Goal: Transaction & Acquisition: Purchase product/service

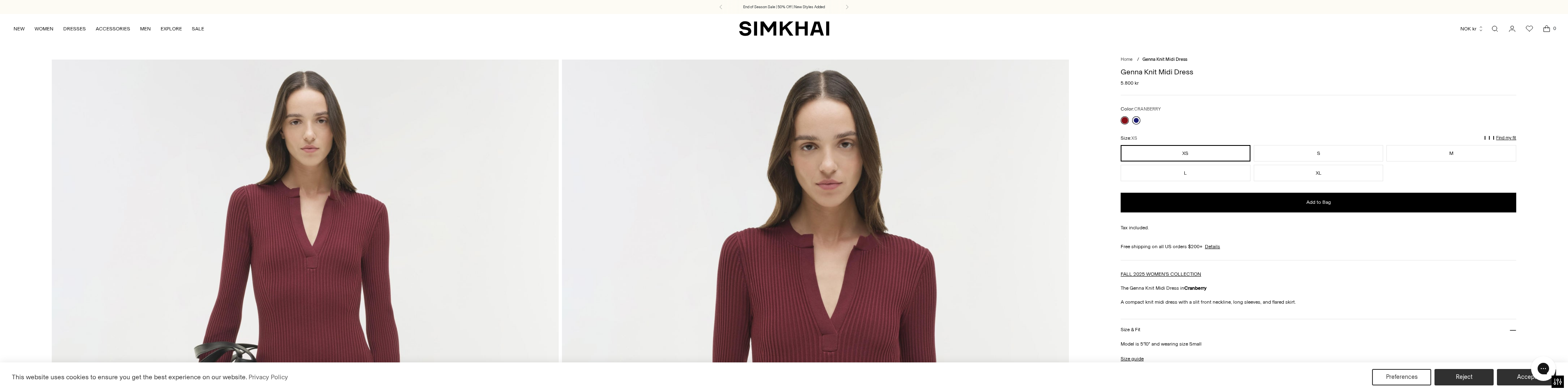
click at [1136, 118] on link at bounding box center [1136, 120] width 8 height 8
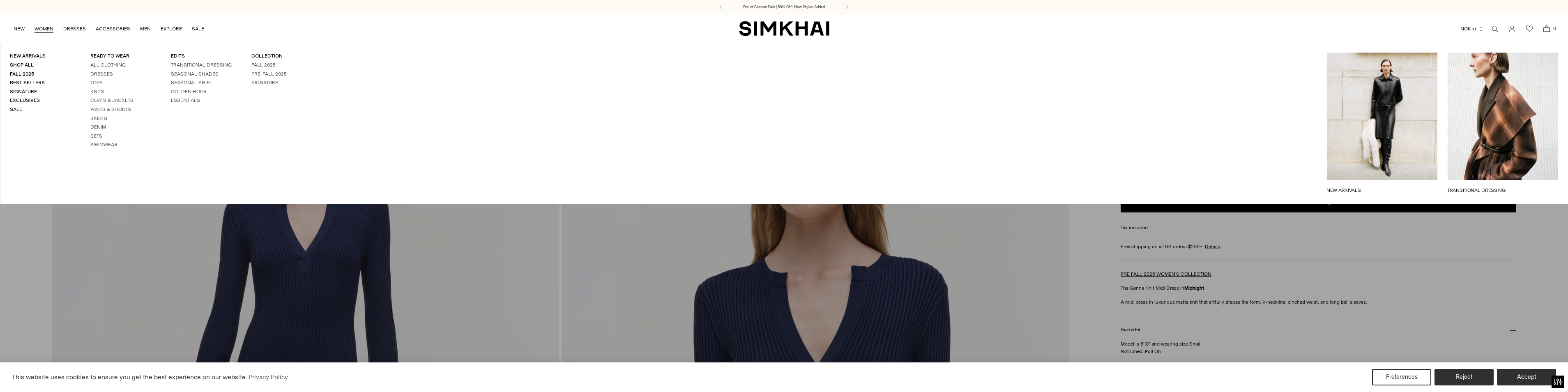
click at [40, 27] on link "WOMEN" at bounding box center [44, 29] width 19 height 18
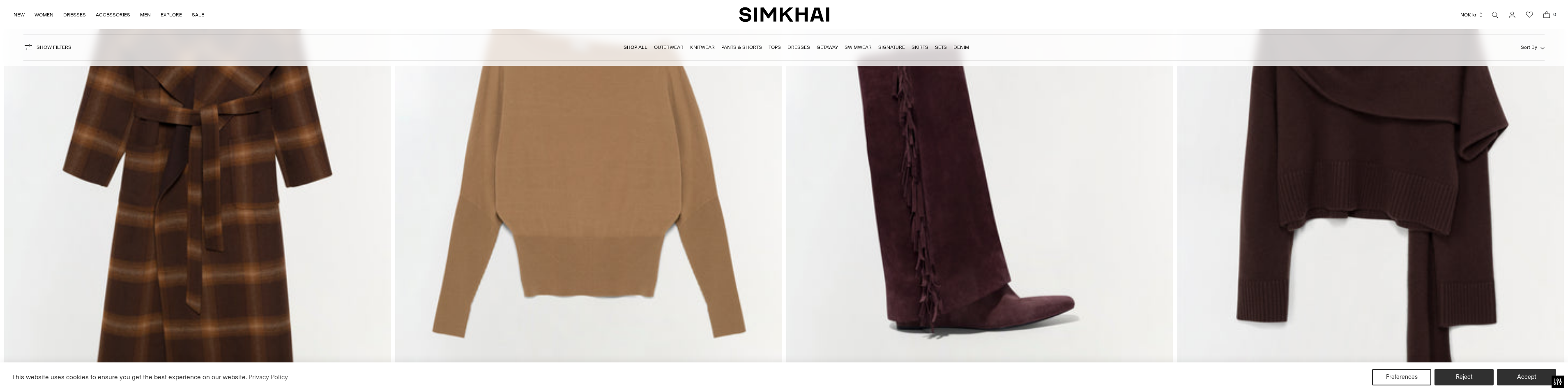
scroll to position [2567, 0]
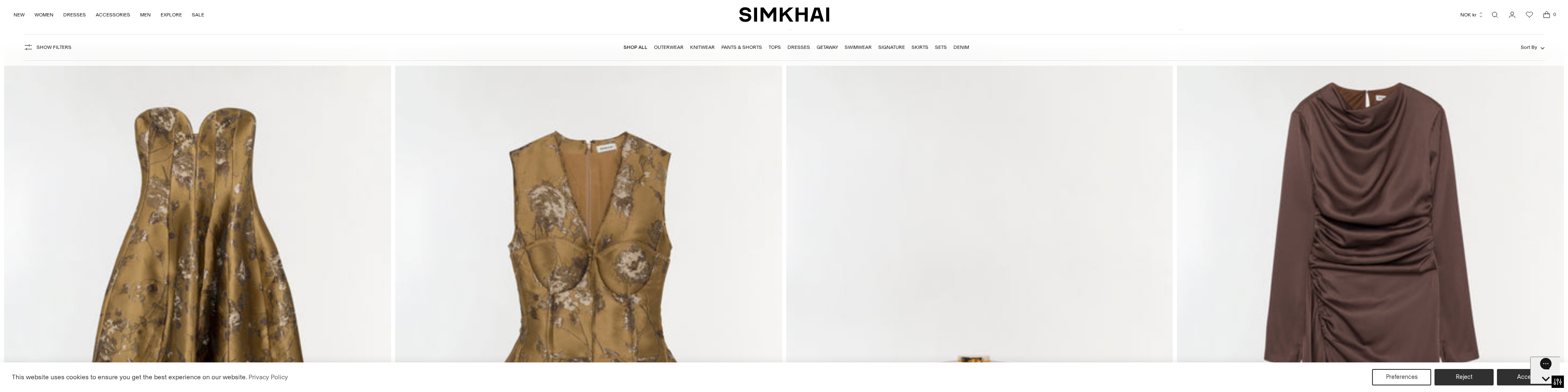
click at [0, 0] on img "Larken Knit Midi Skirt" at bounding box center [0, 0] width 0 height 0
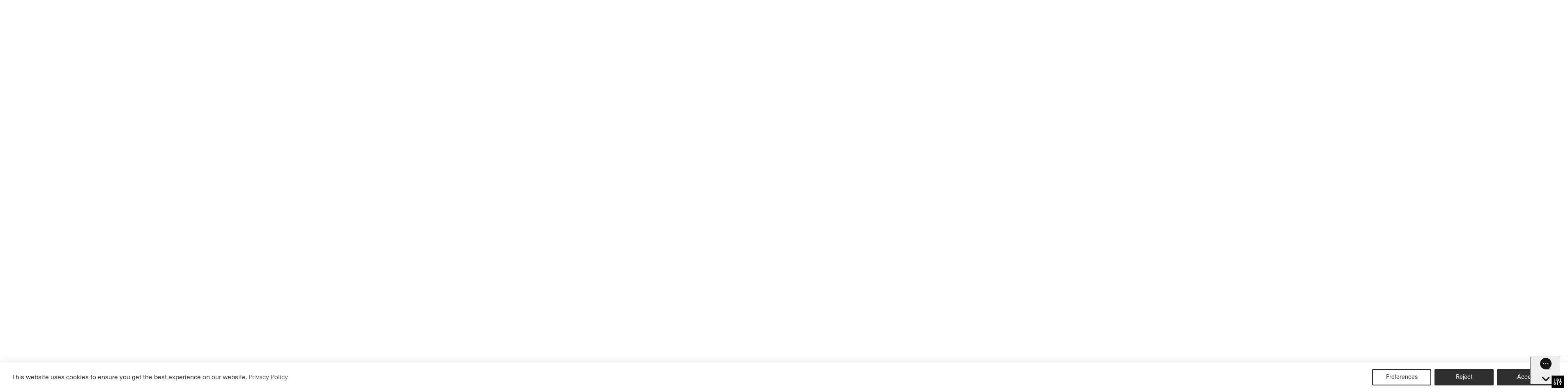
scroll to position [3321, 0]
